Goal: Find specific page/section: Find specific page/section

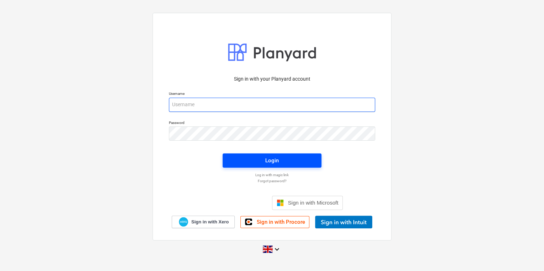
type input "[PERSON_NAME][EMAIL_ADDRESS][PERSON_NAME][DOMAIN_NAME]"
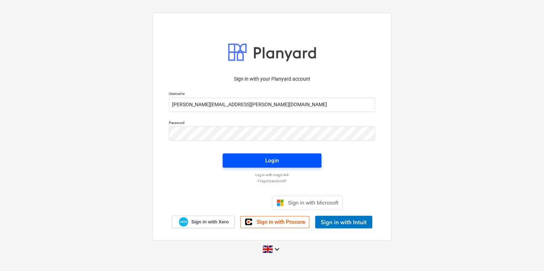
click at [284, 155] on button "Login" at bounding box center [272, 161] width 99 height 14
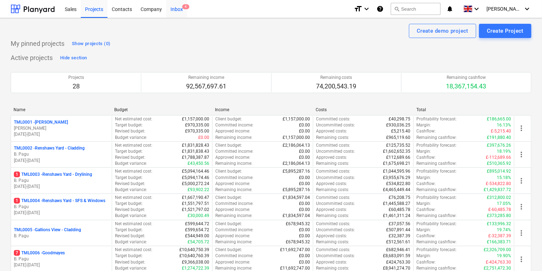
click at [181, 6] on div "Inbox 4" at bounding box center [176, 9] width 21 height 18
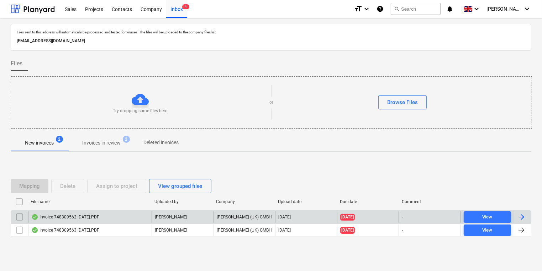
click at [59, 217] on div "Invoice 748309562 [DATE].PDF" at bounding box center [65, 217] width 68 height 6
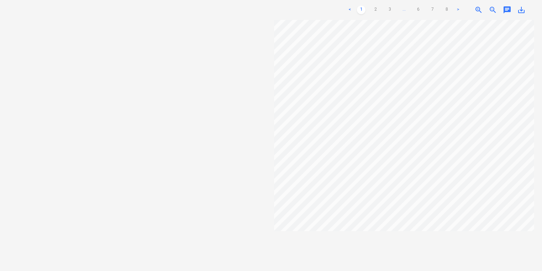
scroll to position [0, 43]
click at [444, 11] on link "8" at bounding box center [446, 10] width 9 height 9
click at [459, 9] on link ">" at bounding box center [457, 10] width 9 height 9
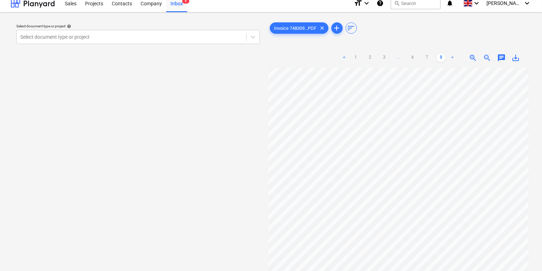
scroll to position [0, 0]
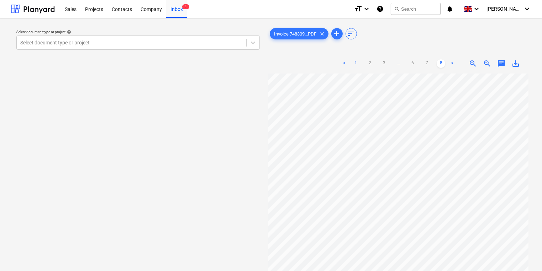
click at [355, 63] on link "1" at bounding box center [355, 63] width 9 height 9
